Goal: Task Accomplishment & Management: Manage account settings

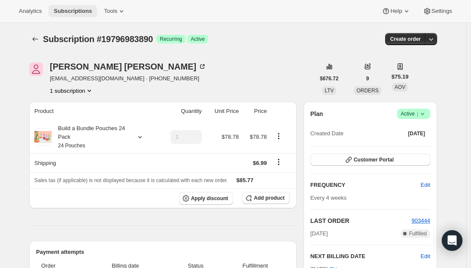
click at [67, 9] on span "Subscriptions" at bounding box center [73, 11] width 38 height 7
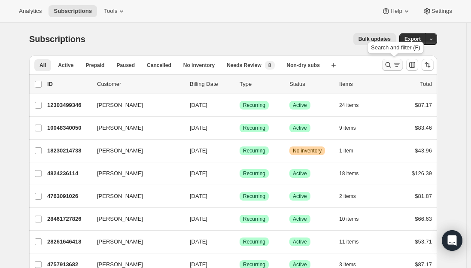
click at [389, 64] on icon "Search and filter results" at bounding box center [388, 65] width 9 height 9
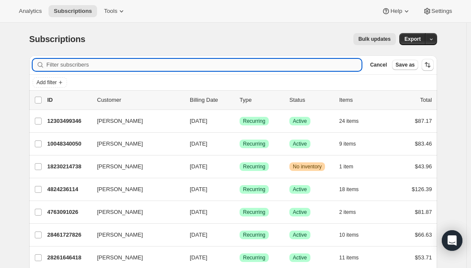
click at [84, 61] on input "Filter subscribers" at bounding box center [203, 65] width 315 height 12
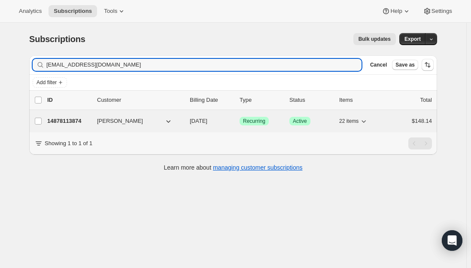
type input "[EMAIL_ADDRESS][DOMAIN_NAME]"
click at [57, 118] on p "14878113874" at bounding box center [68, 121] width 43 height 9
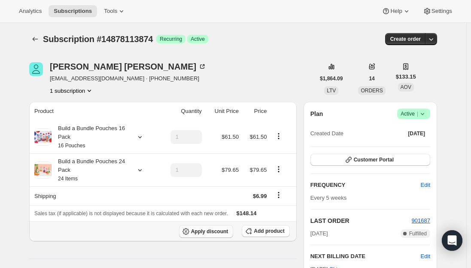
click at [190, 229] on icon "button" at bounding box center [186, 231] width 9 height 9
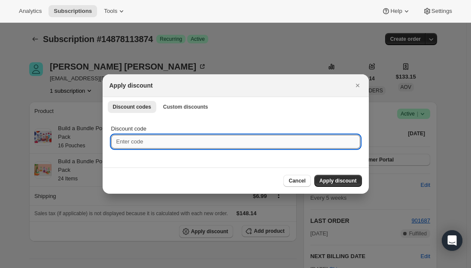
click at [137, 142] on input "Discount code" at bounding box center [235, 142] width 249 height 14
click at [158, 145] on input "Discount code" at bounding box center [235, 142] width 249 height 14
type input "NEXTBOX25"
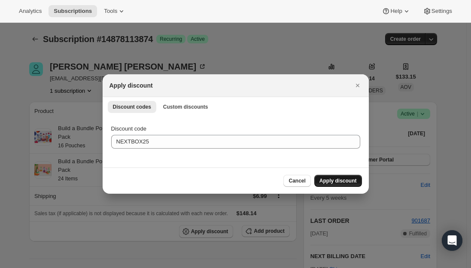
click at [338, 182] on span "Apply discount" at bounding box center [337, 180] width 37 height 7
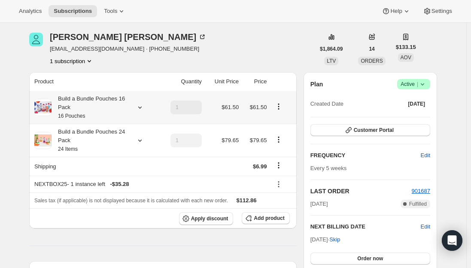
scroll to position [43, 0]
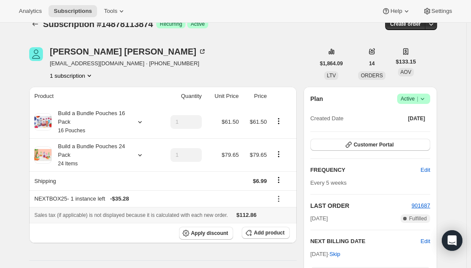
scroll to position [0, 0]
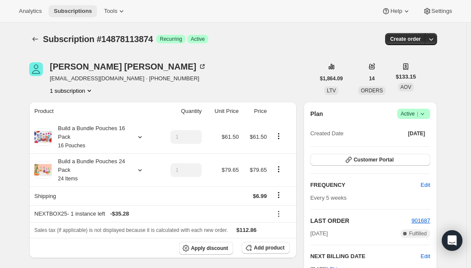
click at [71, 10] on span "Subscriptions" at bounding box center [73, 11] width 38 height 7
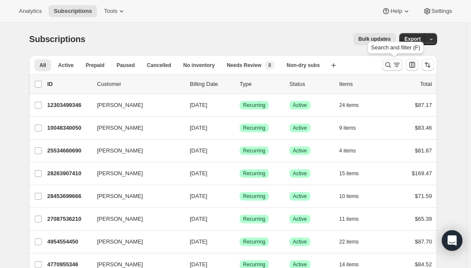
click at [393, 70] on button "Search and filter results" at bounding box center [392, 65] width 21 height 12
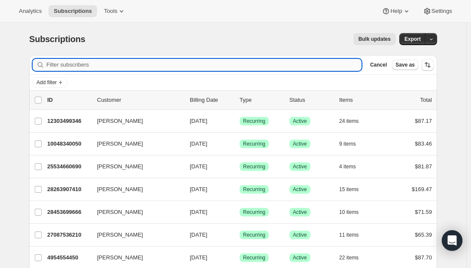
click at [131, 64] on input "Filter subscribers" at bounding box center [203, 65] width 315 height 12
paste input "[PERSON_NAME][EMAIL_ADDRESS][DOMAIN_NAME]"
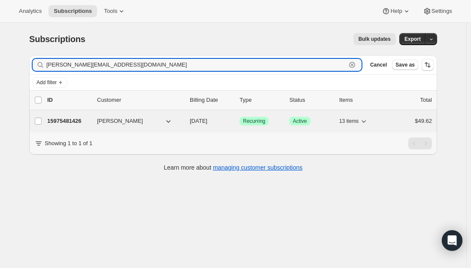
type input "[PERSON_NAME][EMAIL_ADDRESS][DOMAIN_NAME]"
click at [66, 119] on p "15975481426" at bounding box center [68, 121] width 43 height 9
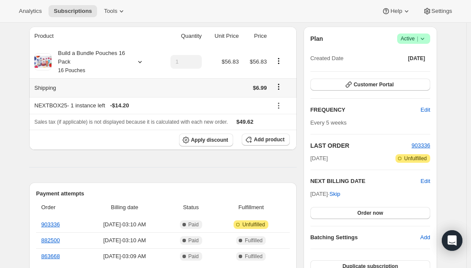
scroll to position [86, 0]
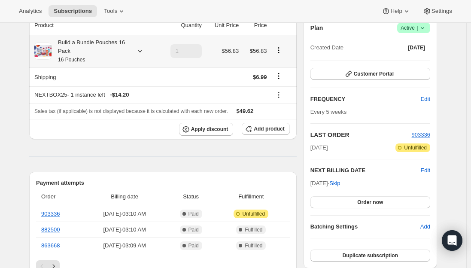
click at [74, 52] on div "Build a Bundle Pouches 16 Pack 16 Pouches" at bounding box center [90, 51] width 77 height 26
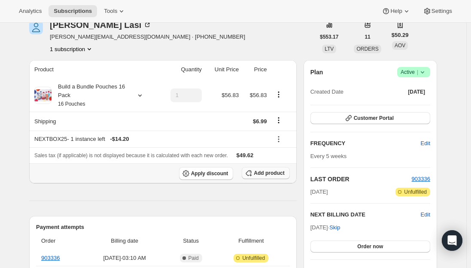
scroll to position [0, 0]
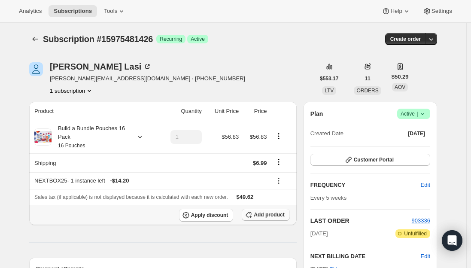
click at [273, 213] on span "Add product" at bounding box center [269, 214] width 30 height 7
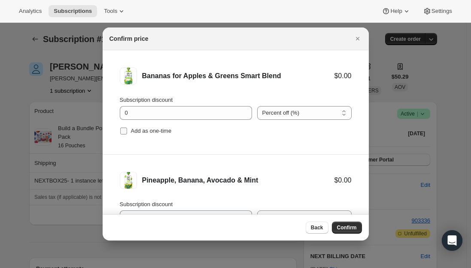
click at [122, 130] on input "Add as one-time" at bounding box center [123, 130] width 7 height 7
checkbox input "true"
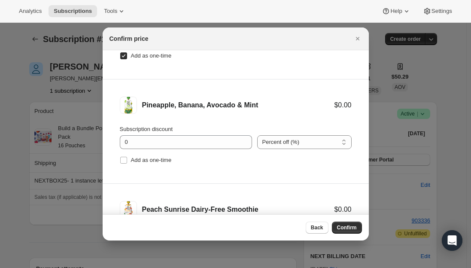
scroll to position [86, 0]
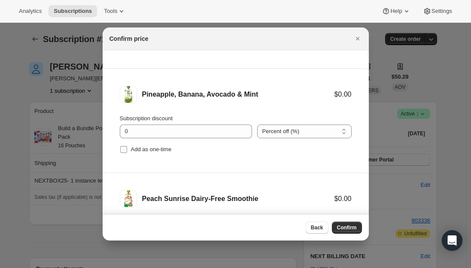
click at [122, 148] on input "Add as one-time" at bounding box center [123, 149] width 7 height 7
checkbox input "true"
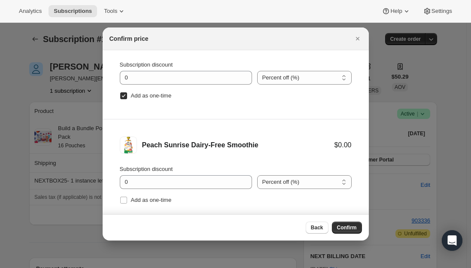
scroll to position [140, 0]
click at [124, 198] on input "Add as one-time" at bounding box center [123, 199] width 7 height 7
checkbox input "true"
click at [349, 227] on span "Confirm" at bounding box center [347, 227] width 20 height 7
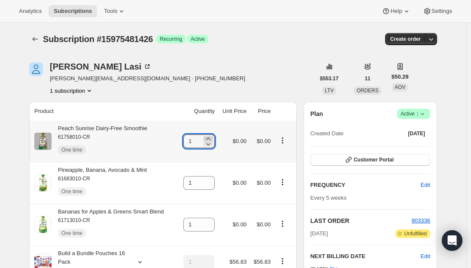
click at [212, 135] on icon at bounding box center [208, 138] width 9 height 9
type input "2"
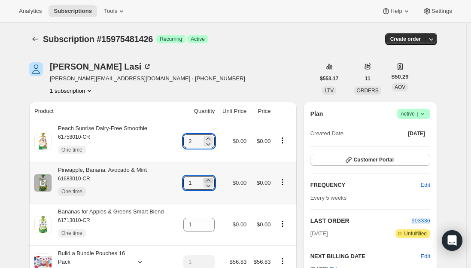
click at [209, 179] on icon at bounding box center [208, 180] width 9 height 9
type input "2"
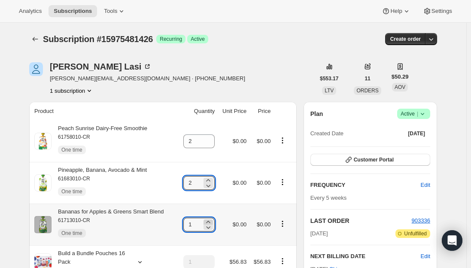
click at [209, 220] on icon at bounding box center [208, 222] width 9 height 9
type input "2"
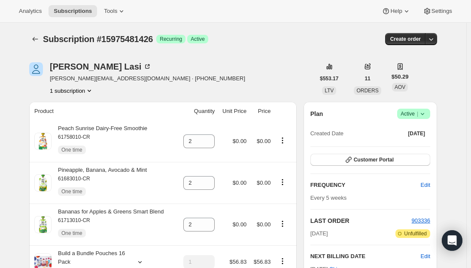
drag, startPoint x: 76, startPoint y: 11, endPoint x: 65, endPoint y: 1, distance: 14.9
click at [76, 11] on span "Subscriptions" at bounding box center [73, 11] width 38 height 7
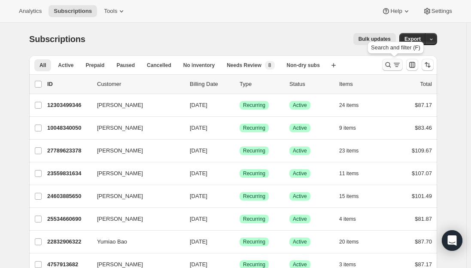
click at [397, 65] on icon "Search and filter results" at bounding box center [396, 65] width 9 height 9
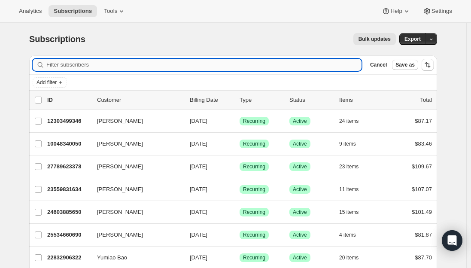
click at [109, 61] on input "Filter subscribers" at bounding box center [203, 65] width 315 height 12
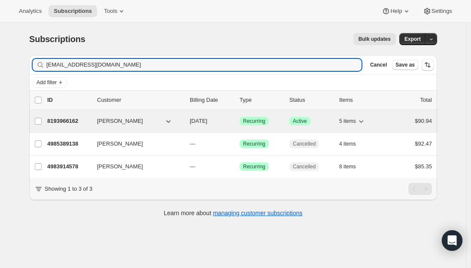
type input "[EMAIL_ADDRESS][DOMAIN_NAME]"
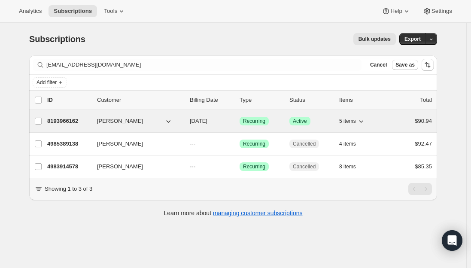
click at [65, 121] on p "8193966162" at bounding box center [68, 121] width 43 height 9
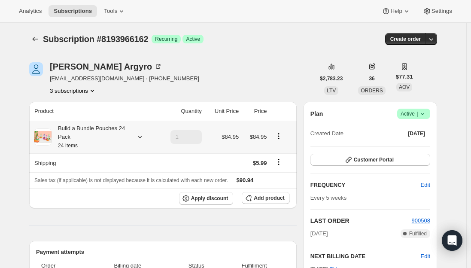
click at [83, 130] on div "Build a Bundle Pouches 24 Pack 24 Items" at bounding box center [90, 137] width 77 height 26
click at [92, 135] on div "Build a Bundle Pouches 24 Pack 24 Items" at bounding box center [90, 137] width 77 height 26
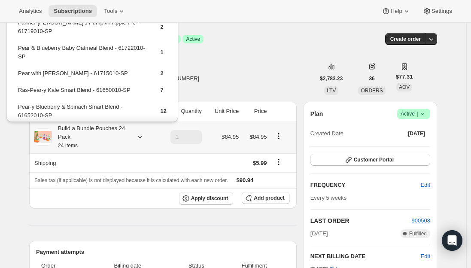
click at [109, 102] on td "Pear-y Blueberry & Spinach Smart Blend - 61652010-SP" at bounding box center [82, 114] width 128 height 24
drag, startPoint x: 116, startPoint y: 97, endPoint x: 19, endPoint y: 99, distance: 97.5
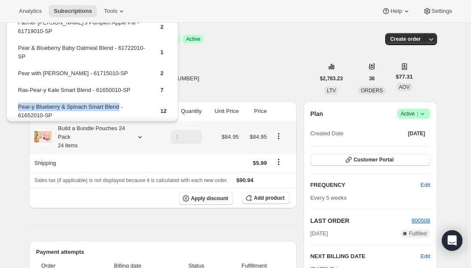
click at [19, 102] on td "Pear-y Blueberry & Spinach Smart Blend - 61652010-SP" at bounding box center [82, 114] width 128 height 24
copy td "Pear-y Blueberry & Spinach Smart Blend"
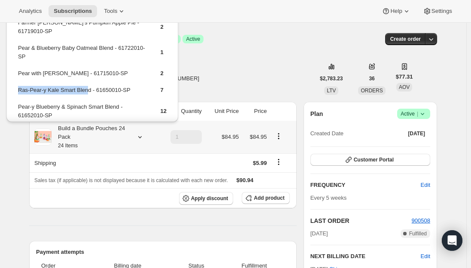
drag, startPoint x: 85, startPoint y: 82, endPoint x: 17, endPoint y: 83, distance: 68.7
click at [17, 83] on table "Farmer [PERSON_NAME]'s Pumpkin Apple Pie - 61719010-SP 2 Pear & Blueberry Baby …" at bounding box center [92, 72] width 151 height 110
drag, startPoint x: 29, startPoint y: 81, endPoint x: 27, endPoint y: 77, distance: 4.6
click at [24, 85] on td "Ras-Pear-y Kale Smart Blend - 61650010-SP" at bounding box center [82, 93] width 128 height 16
drag, startPoint x: 88, startPoint y: 80, endPoint x: 20, endPoint y: 80, distance: 67.4
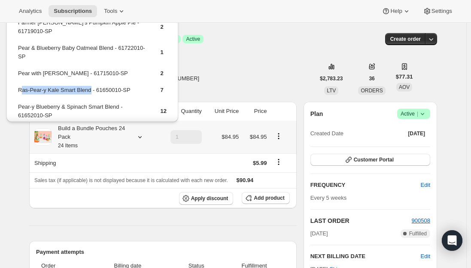
click at [20, 85] on td "Ras-Pear-y Kale Smart Blend - 61650010-SP" at bounding box center [82, 93] width 128 height 16
click at [19, 85] on td "Ras-Pear-y Kale Smart Blend - 61650010-SP" at bounding box center [82, 93] width 128 height 16
drag, startPoint x: 17, startPoint y: 80, endPoint x: 88, endPoint y: 83, distance: 70.9
click at [88, 83] on table "Farmer [PERSON_NAME]'s Pumpkin Apple Pie - 61719010-SP 2 Pear & Blueberry Baby …" at bounding box center [92, 72] width 151 height 110
copy td "Ras-Pear-y Kale Smart Blend"
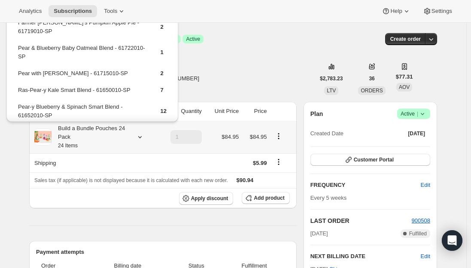
click at [78, 137] on div "Build a Bundle Pouches 24 Pack 24 Items" at bounding box center [90, 137] width 77 height 26
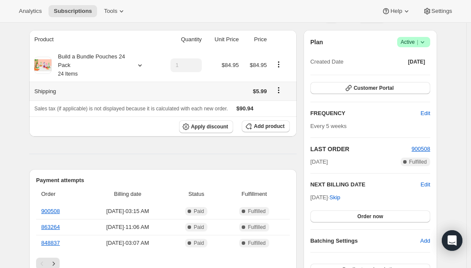
scroll to position [86, 0]
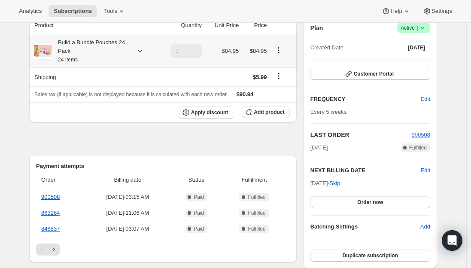
click at [82, 56] on div "Build a Bundle Pouches 24 Pack 24 Items" at bounding box center [90, 51] width 77 height 26
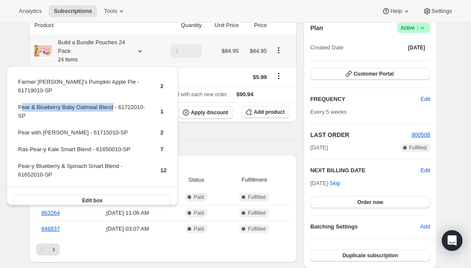
drag, startPoint x: 110, startPoint y: 98, endPoint x: 20, endPoint y: 95, distance: 90.6
click at [20, 103] on td "Pear & Blueberry Baby Oatmeal Blend - 61722010-SP" at bounding box center [82, 115] width 128 height 24
click at [19, 103] on td "Pear & Blueberry Baby Oatmeal Blend - 61722010-SP" at bounding box center [82, 115] width 128 height 24
drag, startPoint x: 18, startPoint y: 100, endPoint x: 113, endPoint y: 106, distance: 95.5
click at [113, 106] on td "Pear & Blueberry Baby Oatmeal Blend - 61722010-SP" at bounding box center [82, 115] width 128 height 24
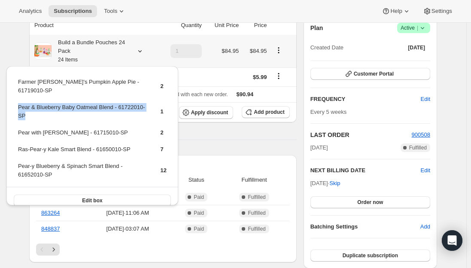
copy td "Pear & Blueberry Baby Oatmeal Blend - 61722010-SP"
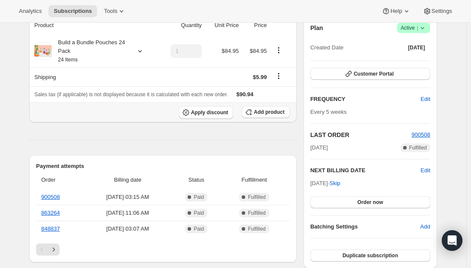
click at [268, 105] on th "Apply discount Add product" at bounding box center [162, 112] width 267 height 20
click at [261, 109] on span "Add product" at bounding box center [269, 112] width 30 height 7
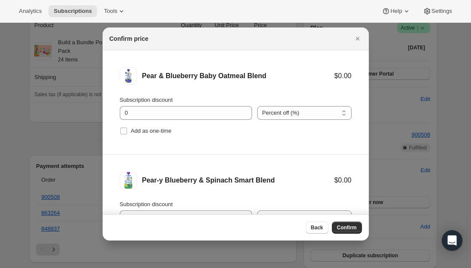
click at [182, 38] on div "Confirm price" at bounding box center [227, 38] width 237 height 9
click at [124, 134] on input "Add as one-time" at bounding box center [123, 130] width 7 height 7
checkbox input "true"
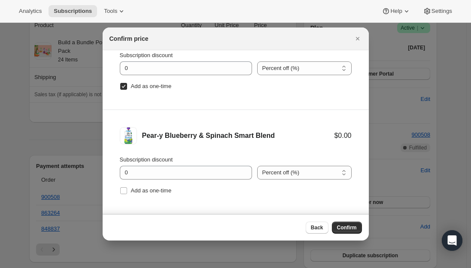
scroll to position [140, 0]
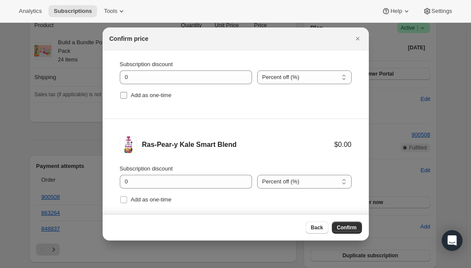
click at [124, 91] on label "Add as one-time" at bounding box center [146, 95] width 52 height 12
click at [124, 92] on input "Add as one-time" at bounding box center [123, 95] width 7 height 7
checkbox input "true"
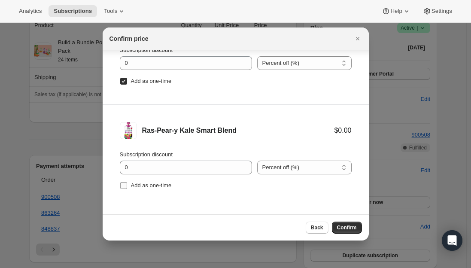
click at [127, 185] on input "Add as one-time" at bounding box center [123, 185] width 7 height 7
checkbox input "true"
click at [341, 226] on span "Confirm" at bounding box center [347, 227] width 20 height 7
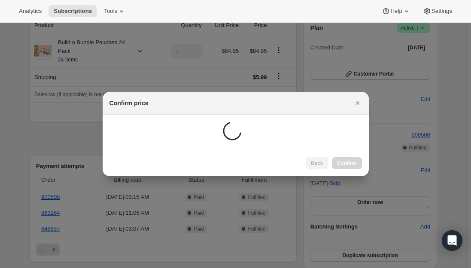
scroll to position [86, 0]
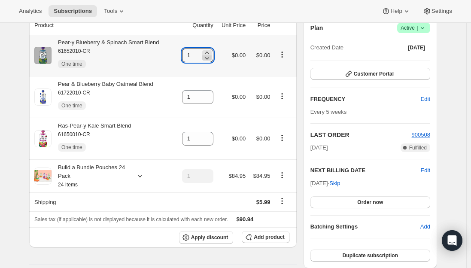
click icon
type input "0"
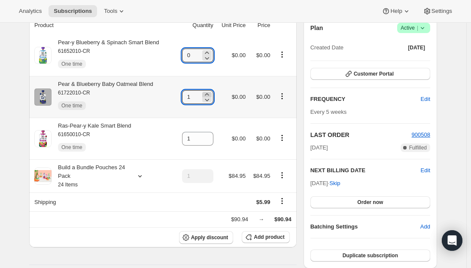
click icon
type input "1"
click icon
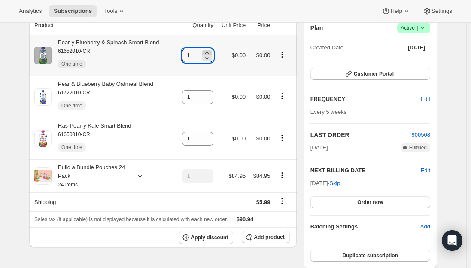
click icon
type input "2"
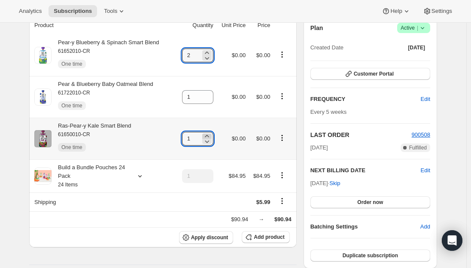
click icon
type input "2"
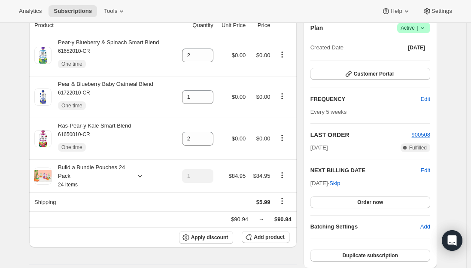
click div "Subscription #8193966162. This page is ready Subscription #8193966162 Success R…"
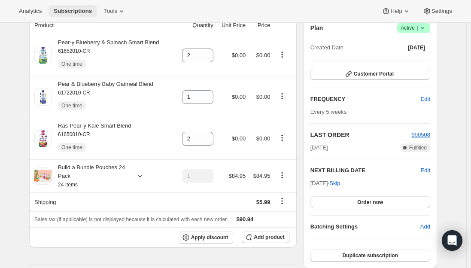
click span "Subscriptions"
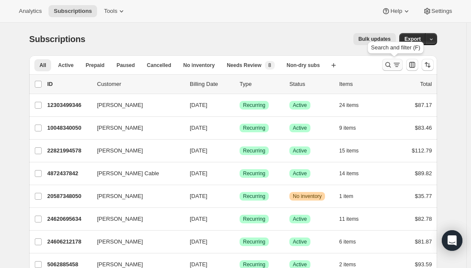
click icon "Search and filter results"
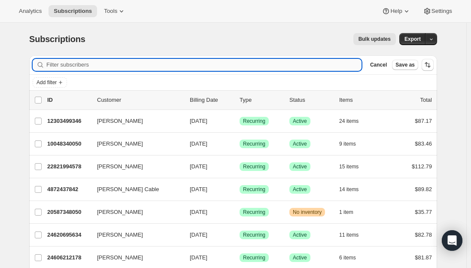
click input "Filter subscribers"
type input "[EMAIL_ADDRESS][DOMAIN_NAME]"
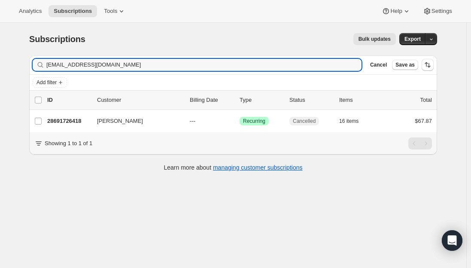
drag, startPoint x: 143, startPoint y: 60, endPoint x: 23, endPoint y: 63, distance: 120.6
click div "Subscriptions. This page is ready Subscriptions Bulk updates More actions Bulk …"
